Goal: Check status

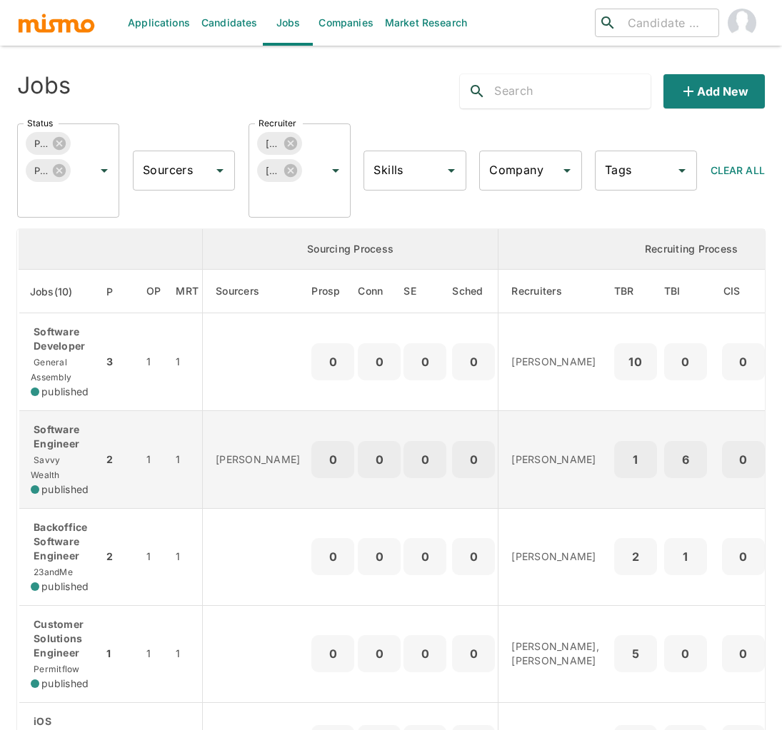
scroll to position [181, 0]
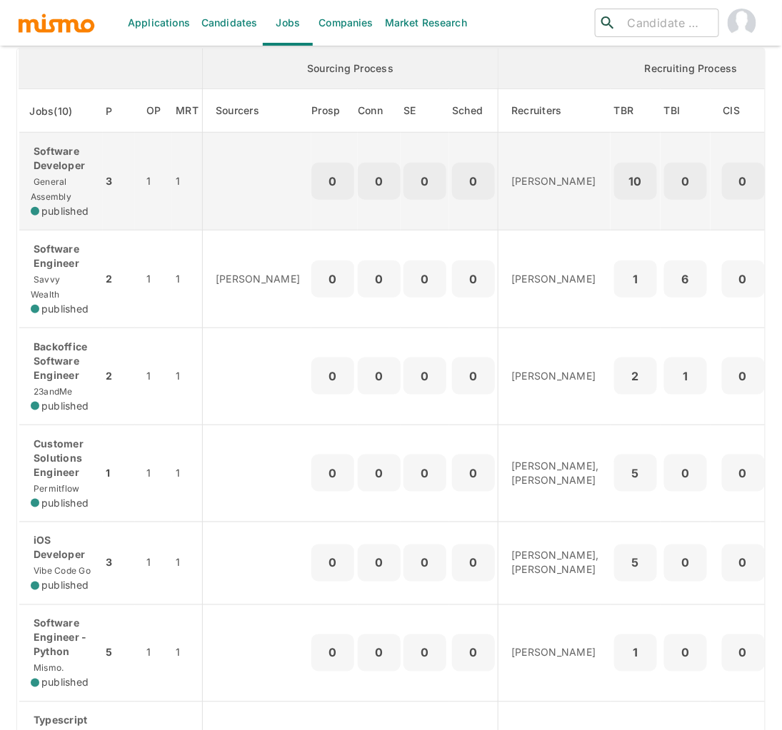
click at [65, 178] on span "General Assembly" at bounding box center [51, 189] width 41 height 26
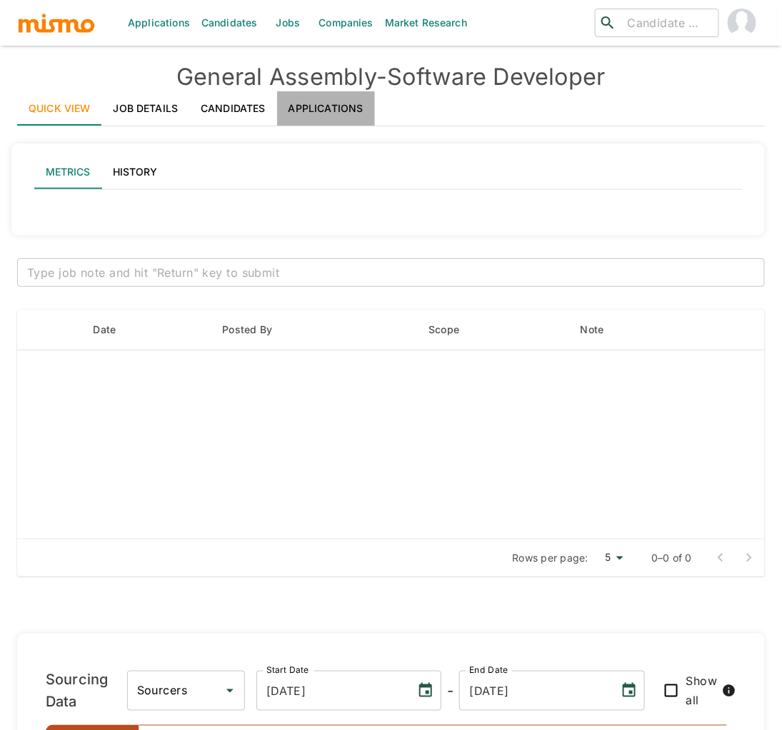
click at [334, 109] on link "Applications" at bounding box center [326, 108] width 98 height 34
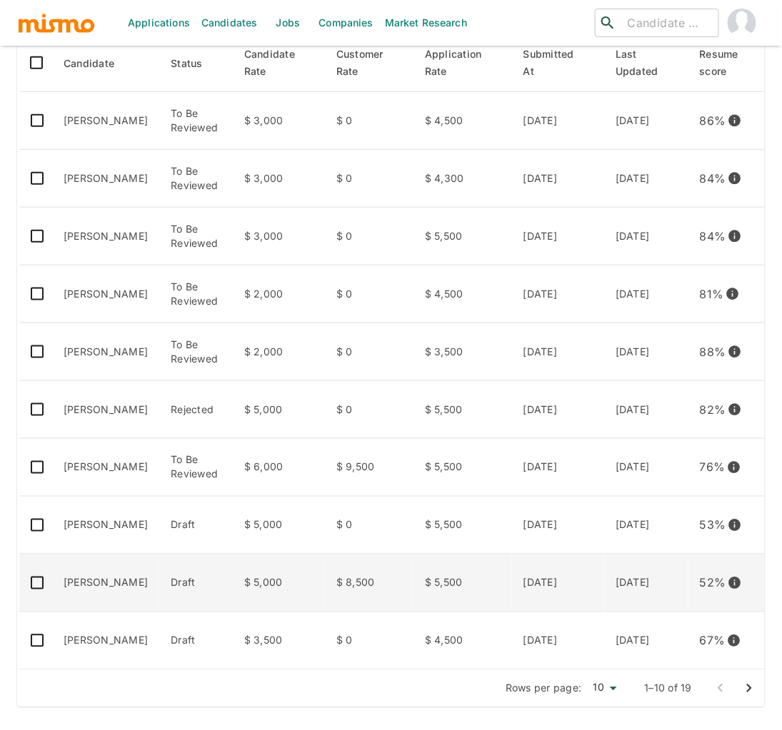
scroll to position [268, 0]
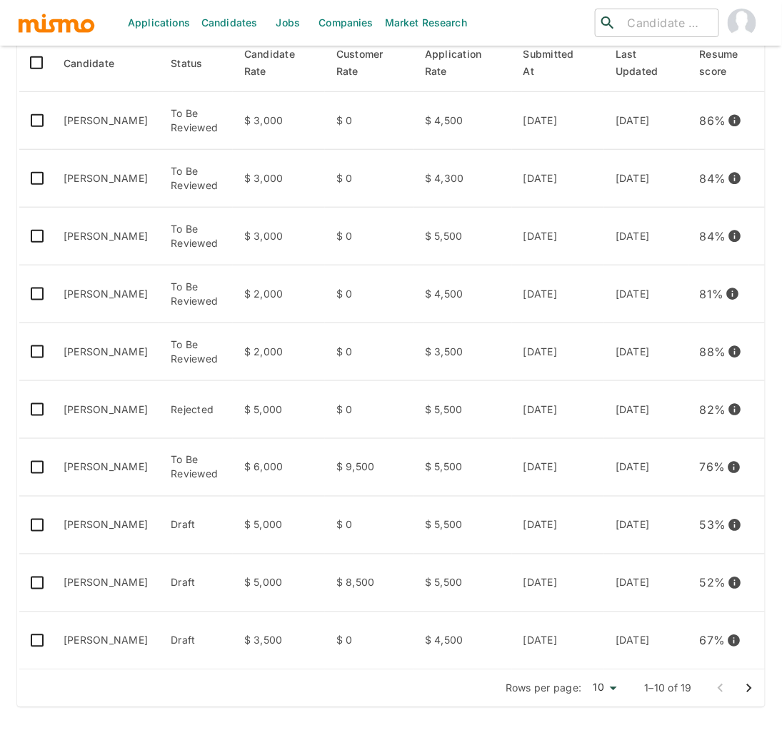
click at [752, 691] on icon "Go to next page" at bounding box center [748, 688] width 17 height 17
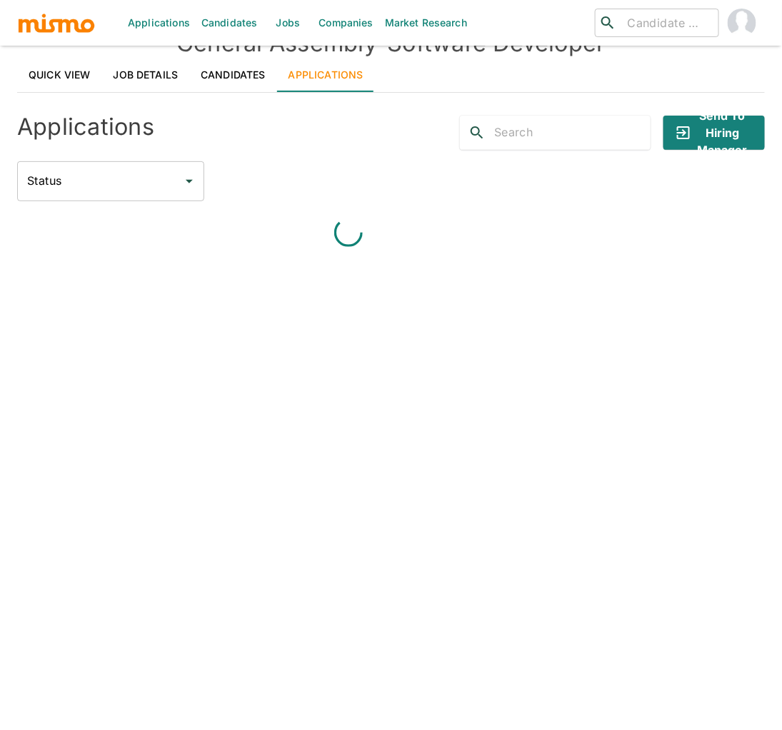
scroll to position [239, 0]
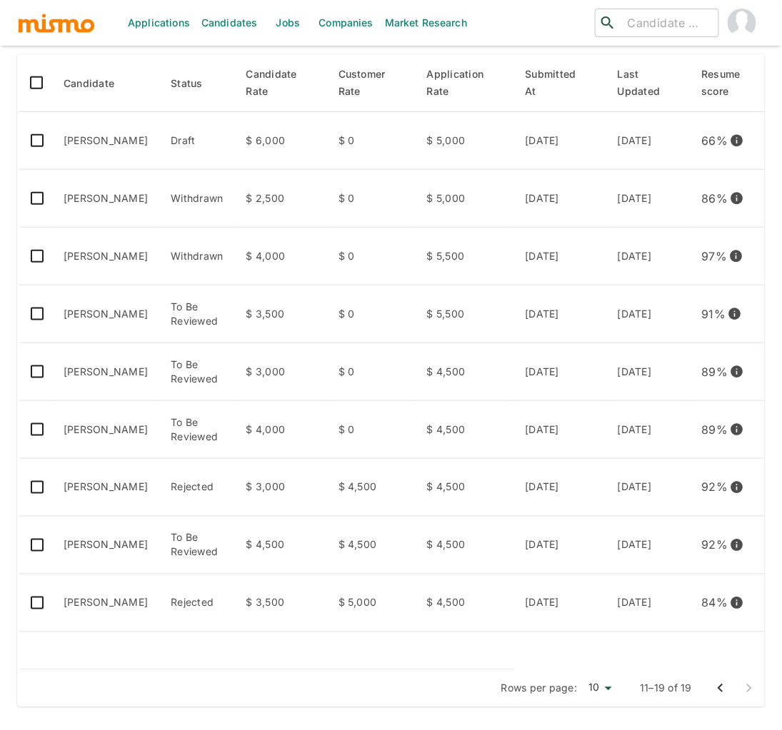
click at [719, 689] on icon "Go to previous page" at bounding box center [719, 689] width 5 height 9
